Goal: Navigation & Orientation: Find specific page/section

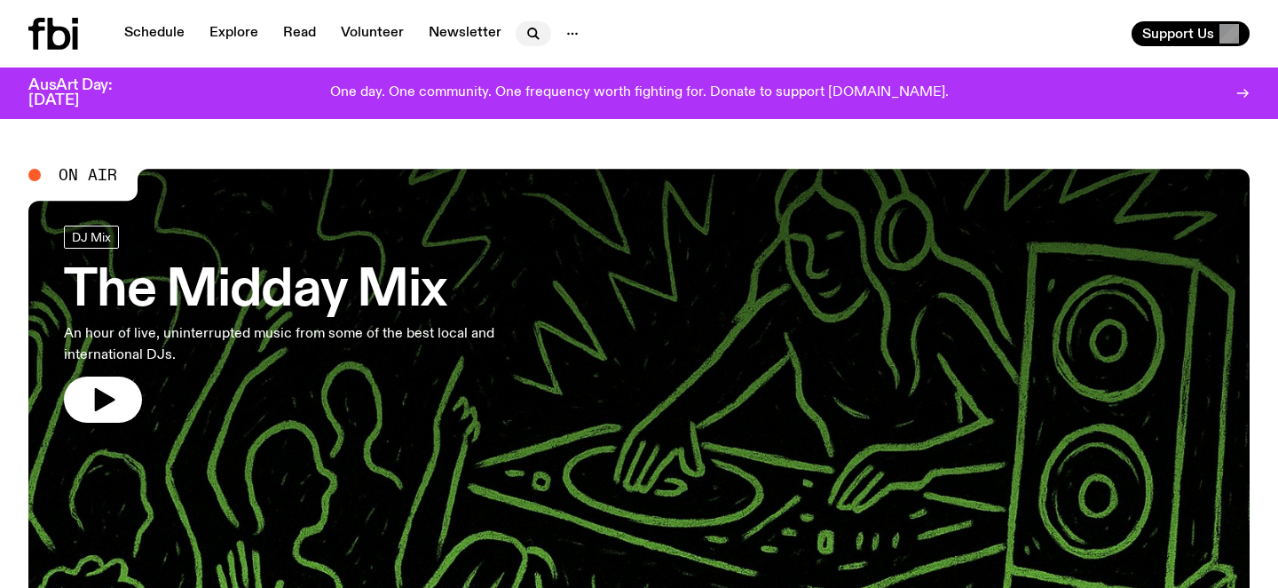
click at [526, 31] on icon "button" at bounding box center [533, 33] width 21 height 21
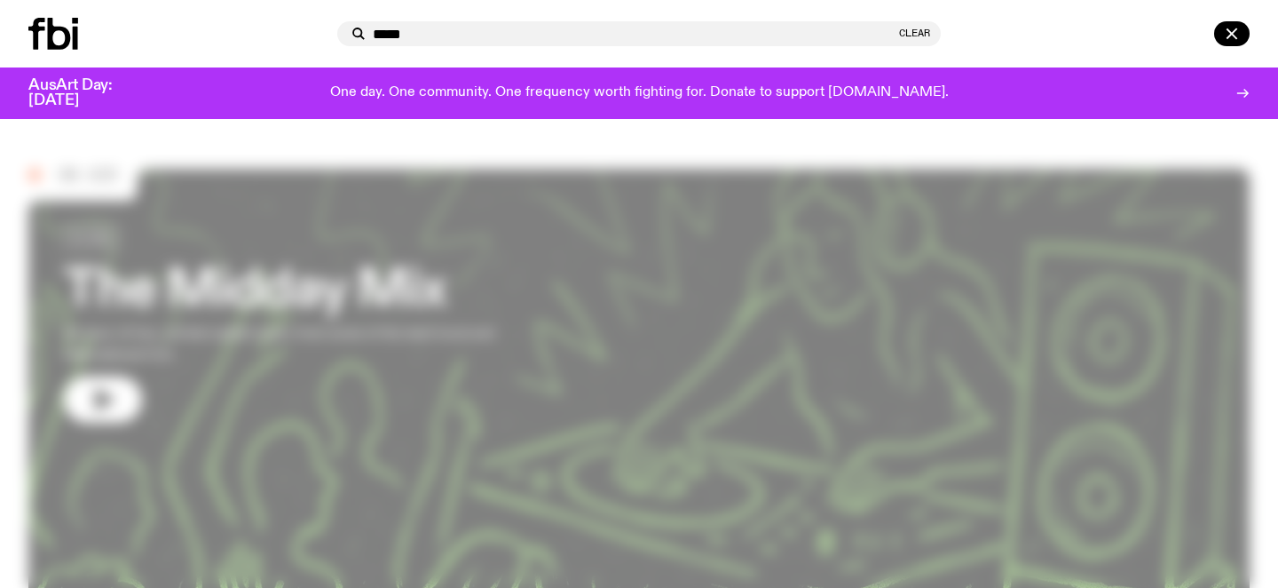
type input "*****"
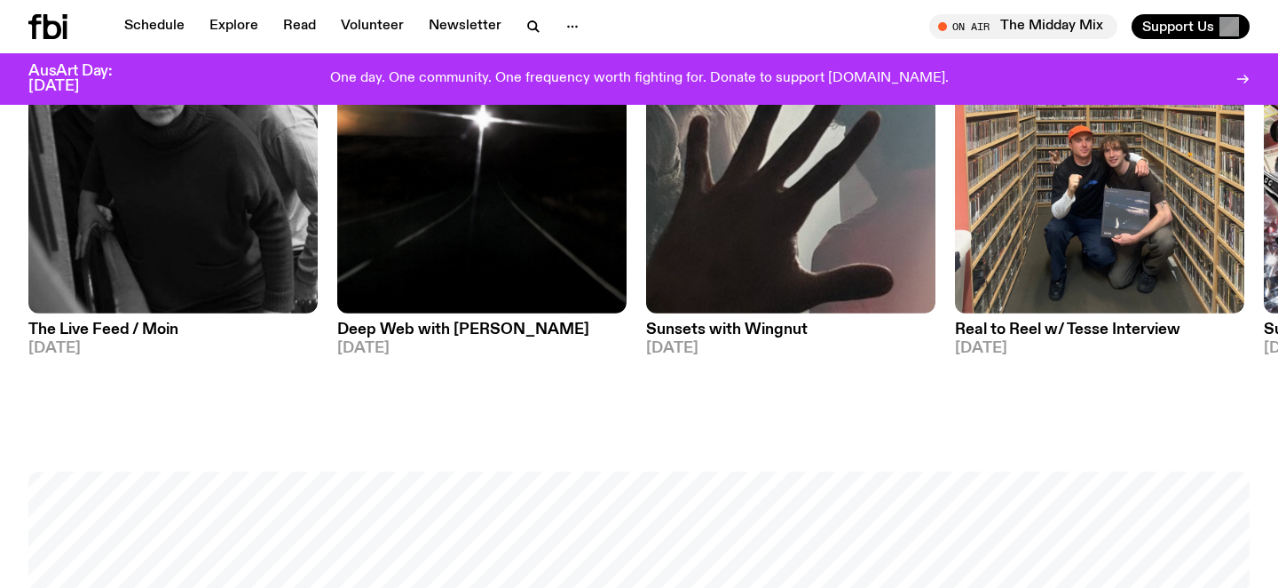
scroll to position [1101, 0]
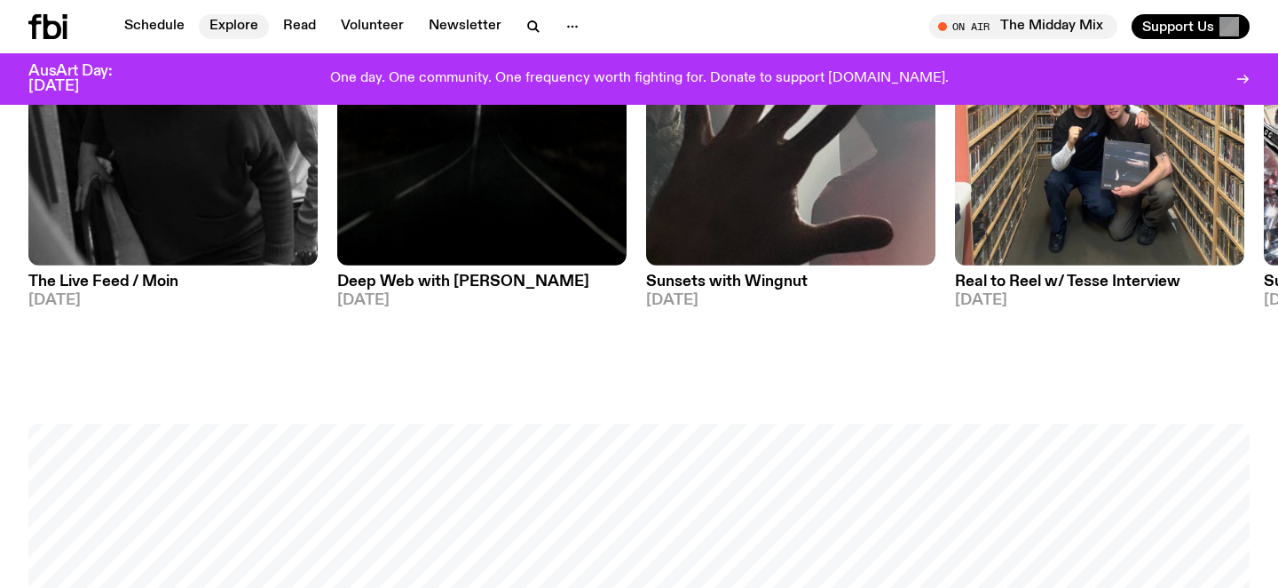
click at [242, 28] on link "Explore" at bounding box center [234, 26] width 70 height 25
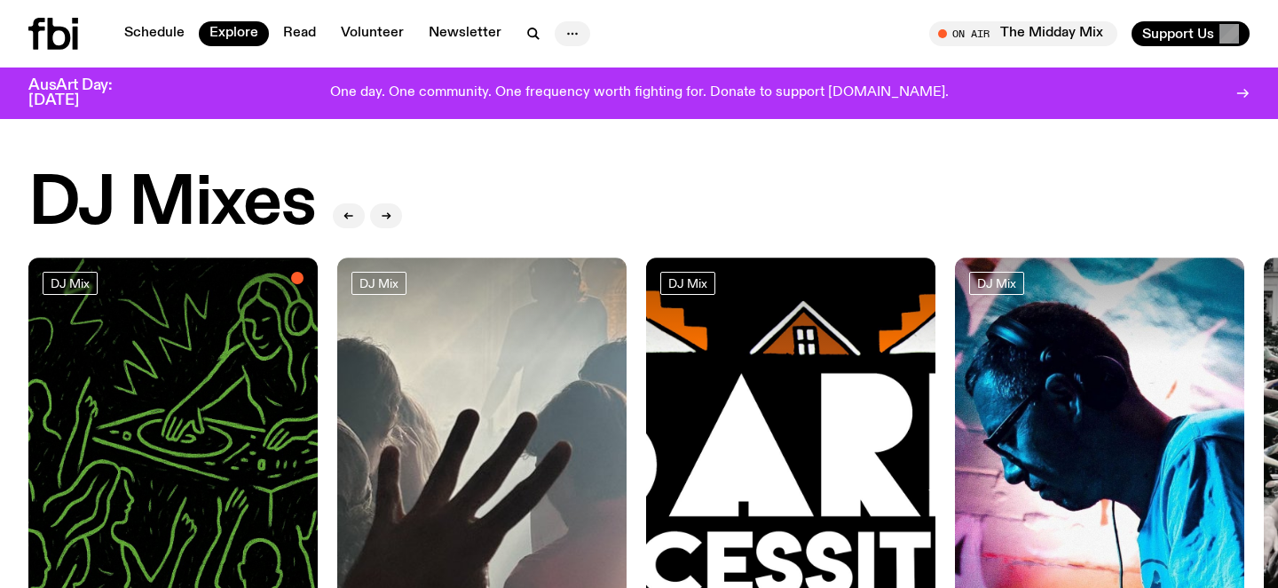
click at [570, 38] on icon "button" at bounding box center [572, 33] width 21 height 21
click at [570, 70] on link "About Us" at bounding box center [572, 71] width 89 height 25
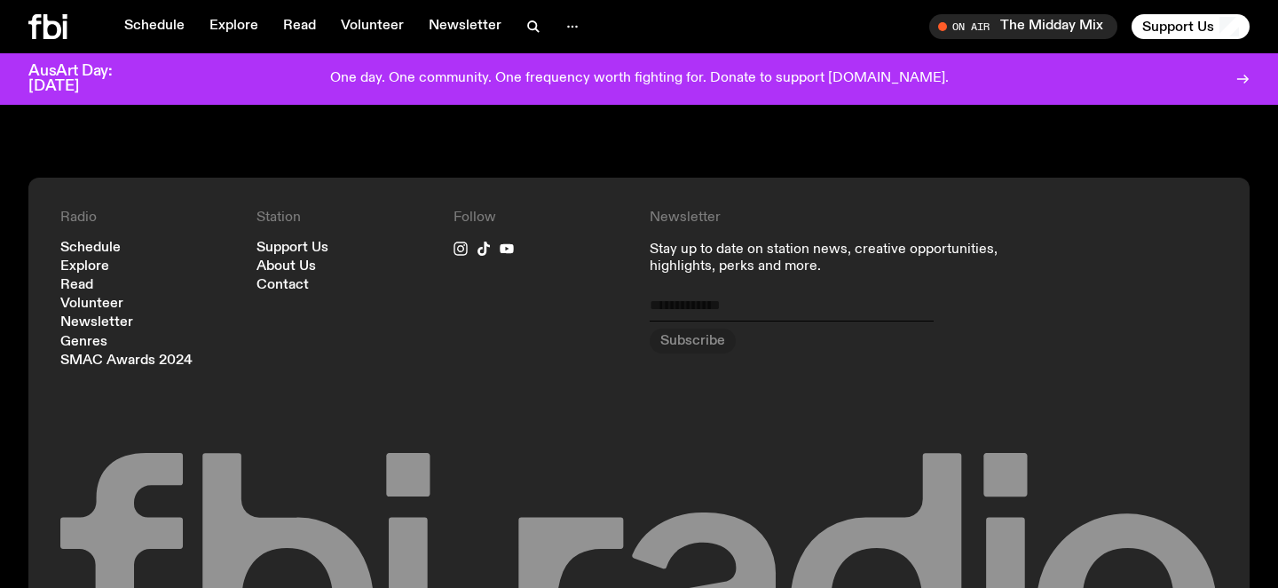
scroll to position [1980, 0]
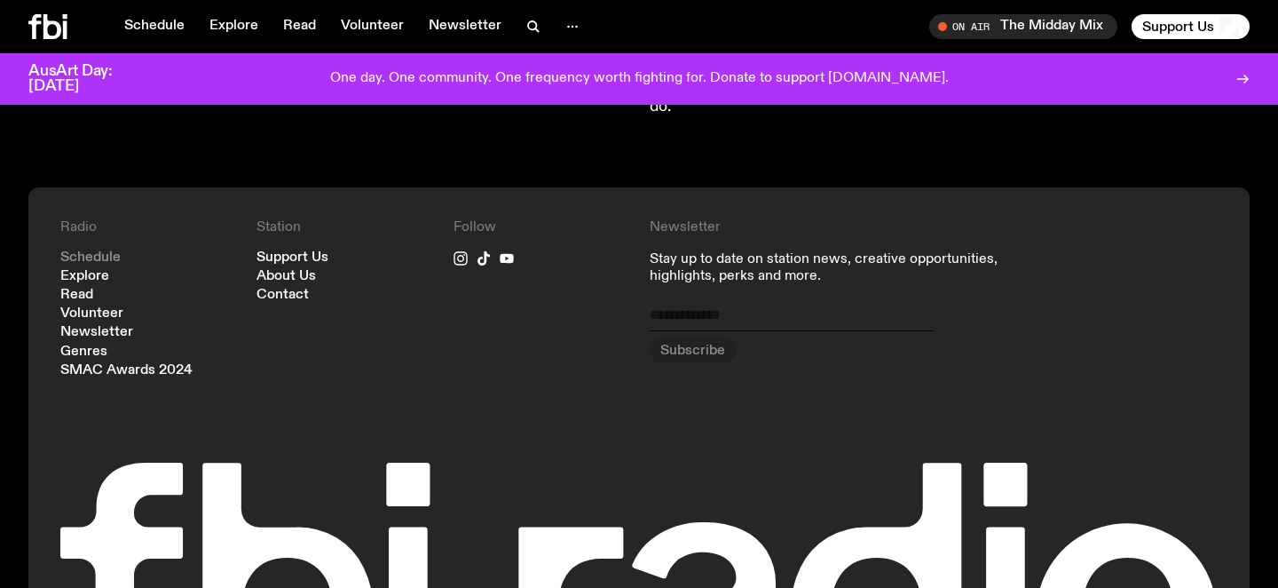
click at [90, 251] on link "Schedule" at bounding box center [90, 257] width 60 height 13
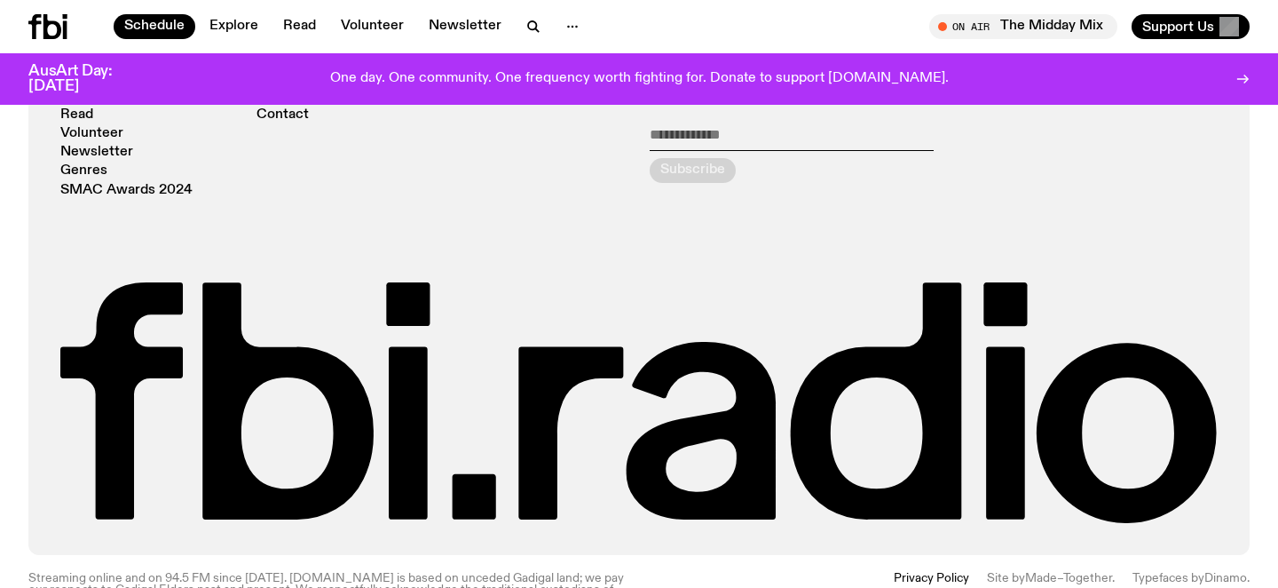
scroll to position [1363, 0]
